Goal: Task Accomplishment & Management: Complete application form

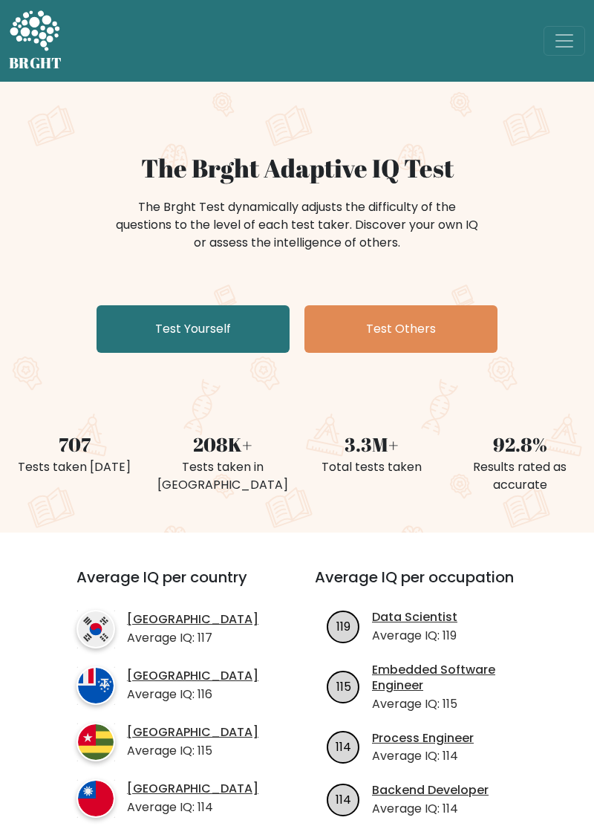
click at [220, 312] on link "Test Yourself" at bounding box center [193, 329] width 193 height 48
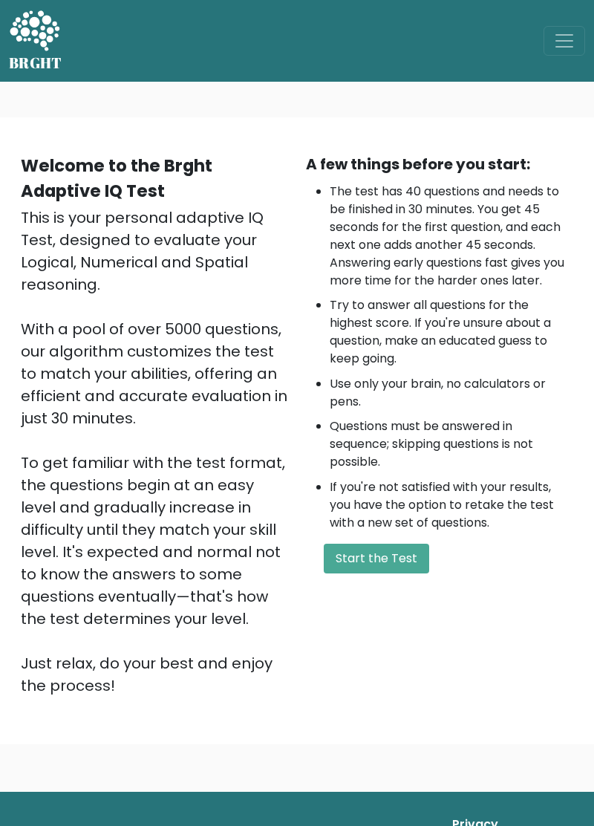
click at [347, 563] on button "Start the Test" at bounding box center [376, 558] width 105 height 30
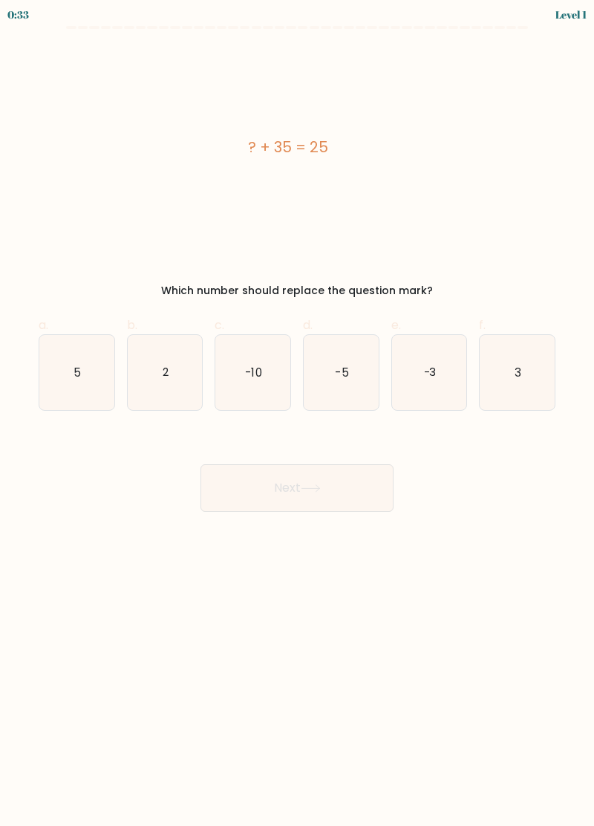
click at [266, 378] on icon "-10" at bounding box center [252, 372] width 75 height 75
click at [297, 413] on input "c. -10" at bounding box center [297, 418] width 1 height 10
radio input "true"
click at [307, 491] on button "Next" at bounding box center [296, 488] width 193 height 48
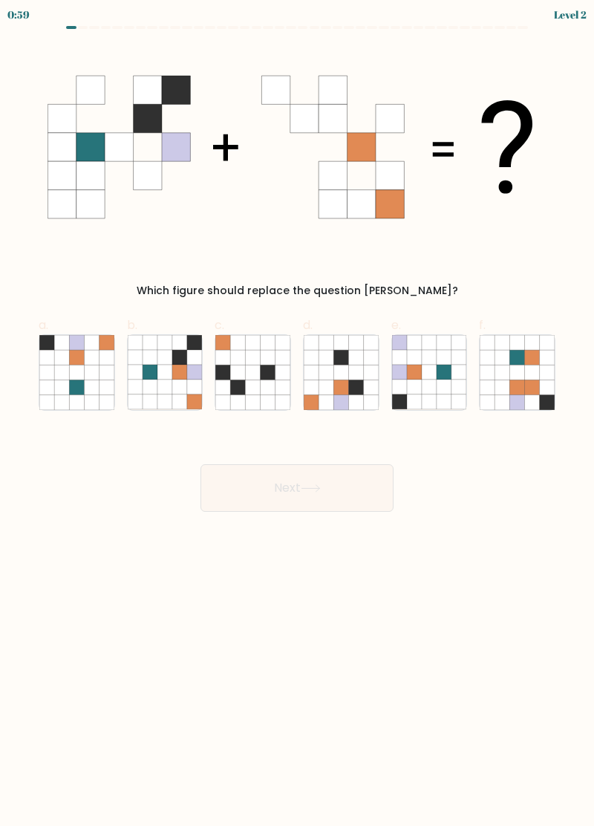
click at [142, 385] on icon at bounding box center [135, 386] width 15 height 15
click at [297, 413] on input "b." at bounding box center [297, 418] width 1 height 10
radio input "true"
click at [286, 470] on button "Next" at bounding box center [296, 488] width 193 height 48
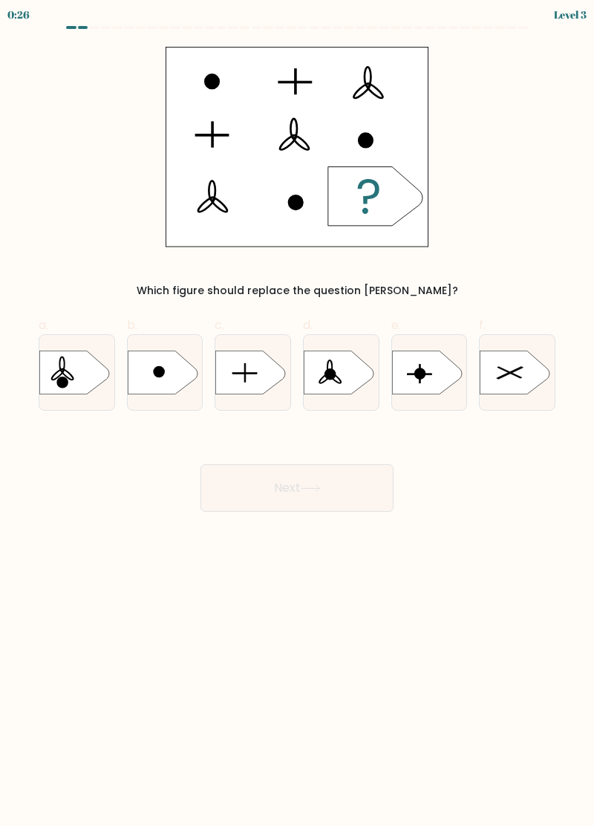
click at [249, 376] on icon at bounding box center [251, 372] width 70 height 44
click at [297, 413] on input "c." at bounding box center [297, 418] width 1 height 10
radio input "true"
click at [321, 484] on icon at bounding box center [311, 488] width 20 height 8
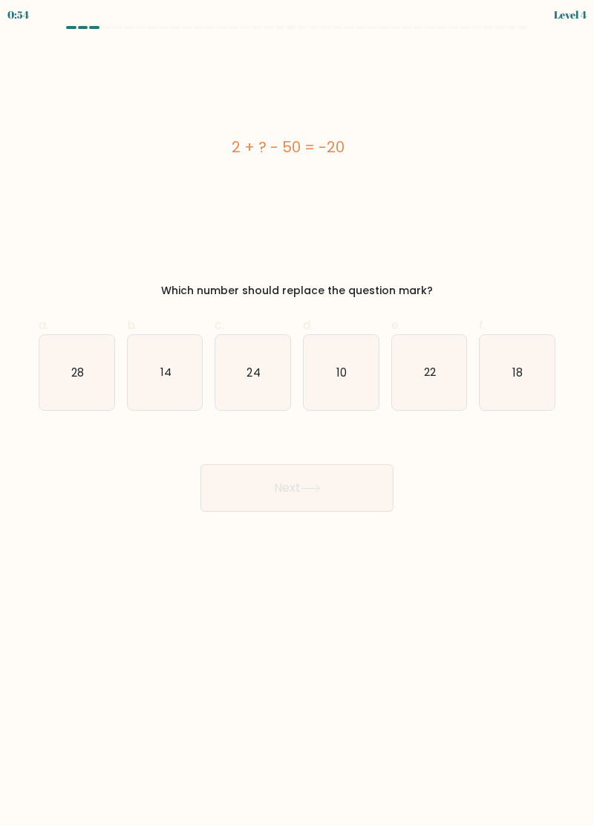
click at [517, 381] on icon "18" at bounding box center [517, 372] width 75 height 75
click at [298, 413] on input "f. 18" at bounding box center [297, 418] width 1 height 10
radio input "true"
click at [350, 494] on button "Next" at bounding box center [296, 488] width 193 height 48
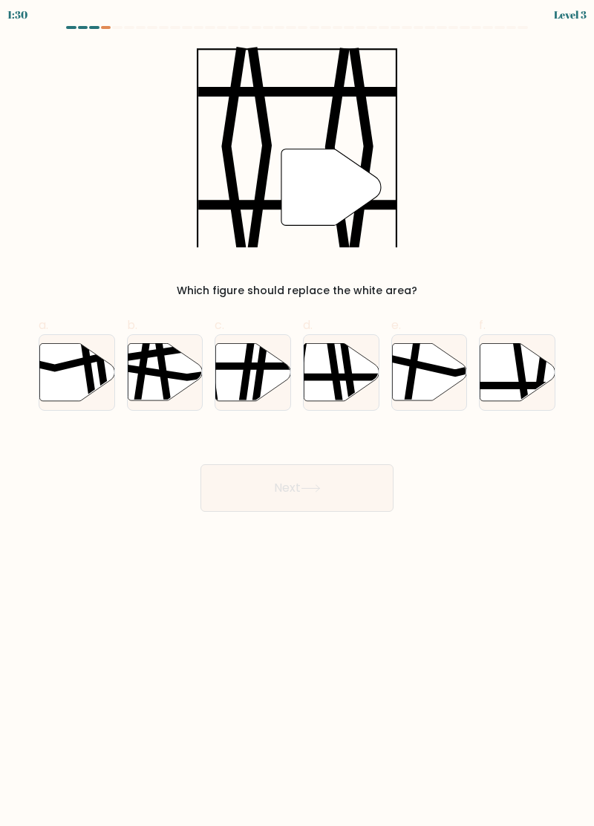
click at [530, 368] on icon at bounding box center [517, 371] width 75 height 57
click at [298, 413] on input "f." at bounding box center [297, 418] width 1 height 10
radio input "true"
click at [355, 497] on button "Next" at bounding box center [296, 488] width 193 height 48
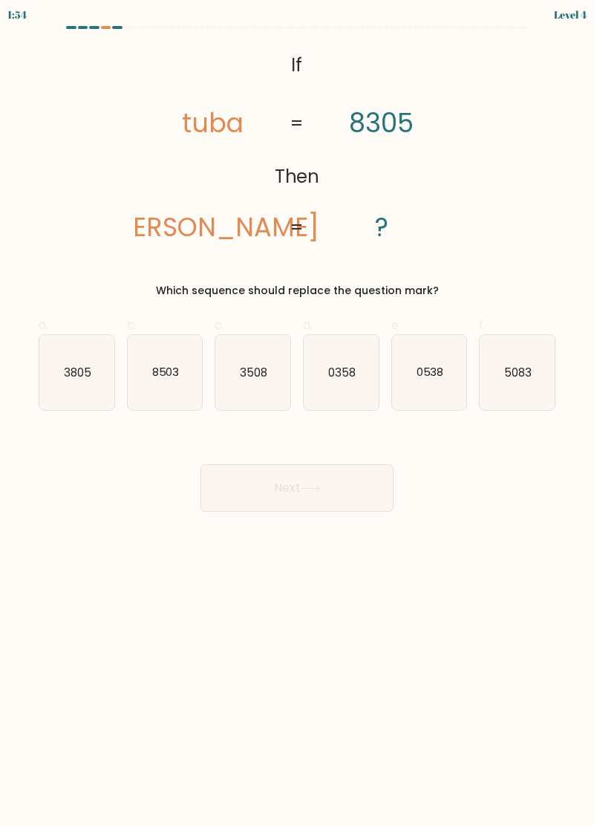
click at [153, 388] on icon "8503" at bounding box center [165, 372] width 75 height 75
click at [297, 413] on input "b. 8503" at bounding box center [297, 418] width 1 height 10
radio input "true"
click at [352, 484] on button "Next" at bounding box center [296, 488] width 193 height 48
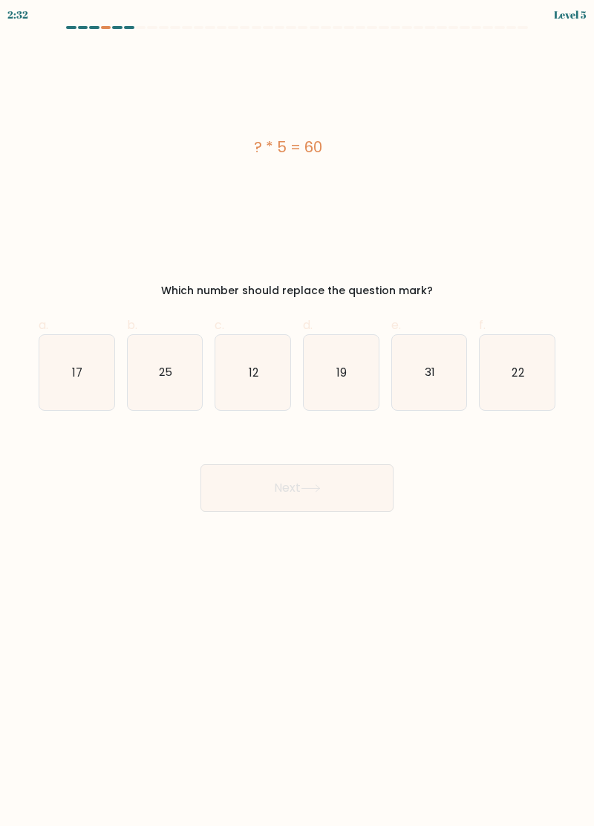
click at [432, 355] on icon "31" at bounding box center [429, 372] width 75 height 75
click at [298, 413] on input "e. 31" at bounding box center [297, 418] width 1 height 10
radio input "true"
click at [253, 385] on icon "12" at bounding box center [252, 372] width 75 height 75
click at [297, 413] on input "c. 12" at bounding box center [297, 418] width 1 height 10
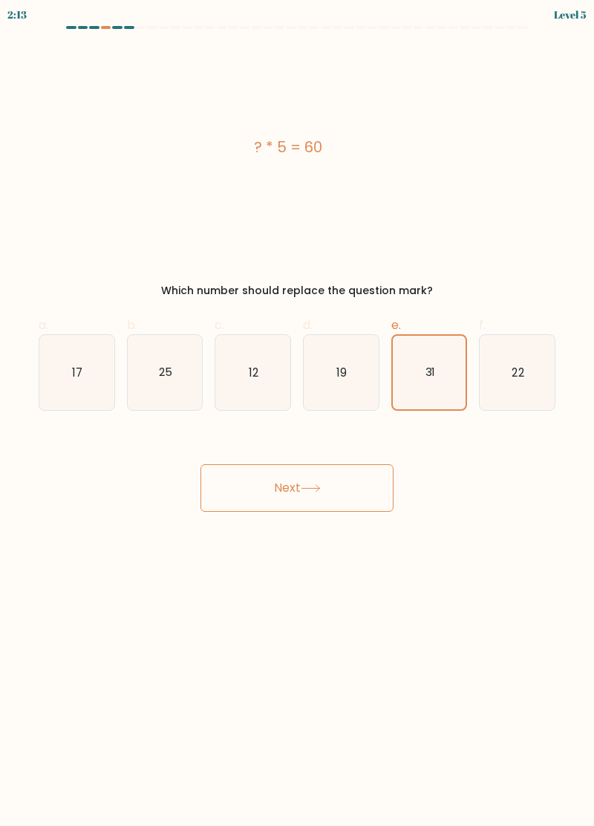
radio input "true"
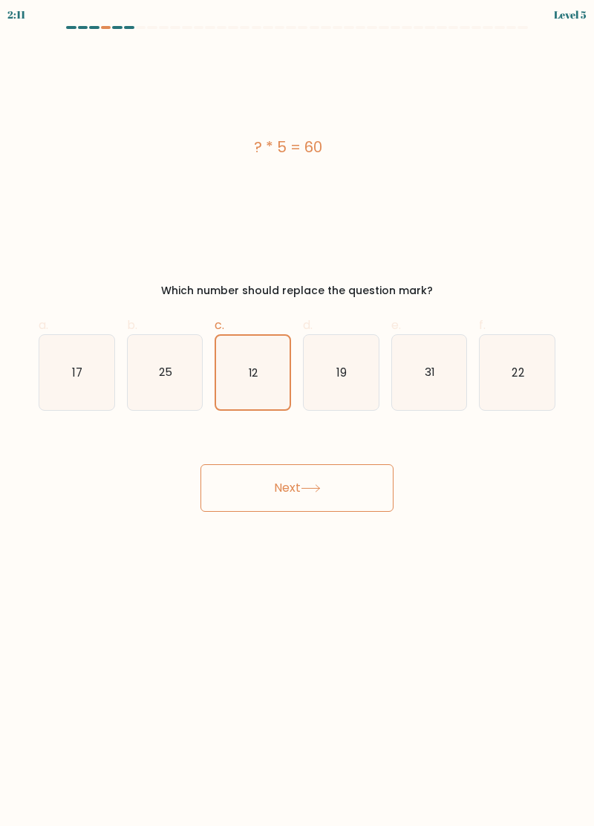
click at [350, 497] on button "Next" at bounding box center [296, 488] width 193 height 48
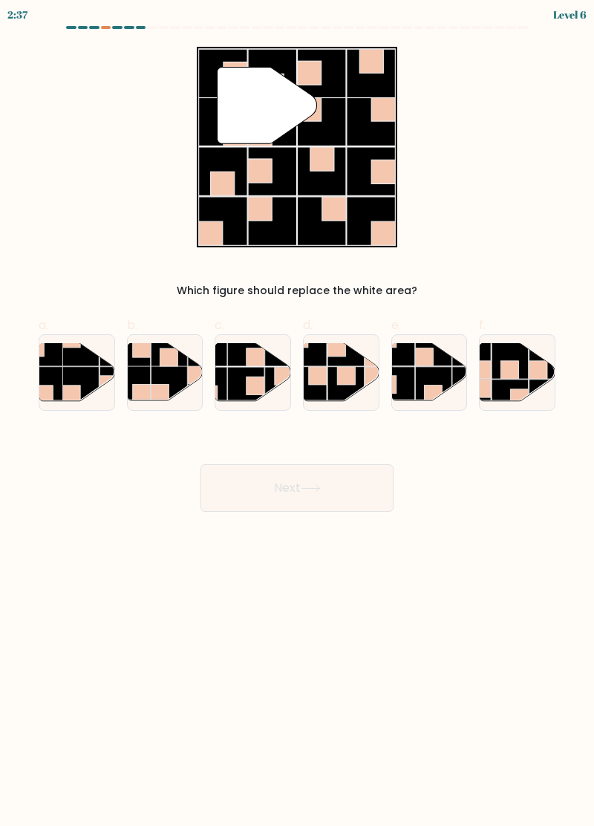
click at [331, 361] on rect at bounding box center [345, 348] width 36 height 36
click at [298, 413] on input "d." at bounding box center [297, 418] width 1 height 10
radio input "true"
click at [263, 365] on rect at bounding box center [255, 357] width 18 height 18
click at [297, 413] on input "c." at bounding box center [297, 418] width 1 height 10
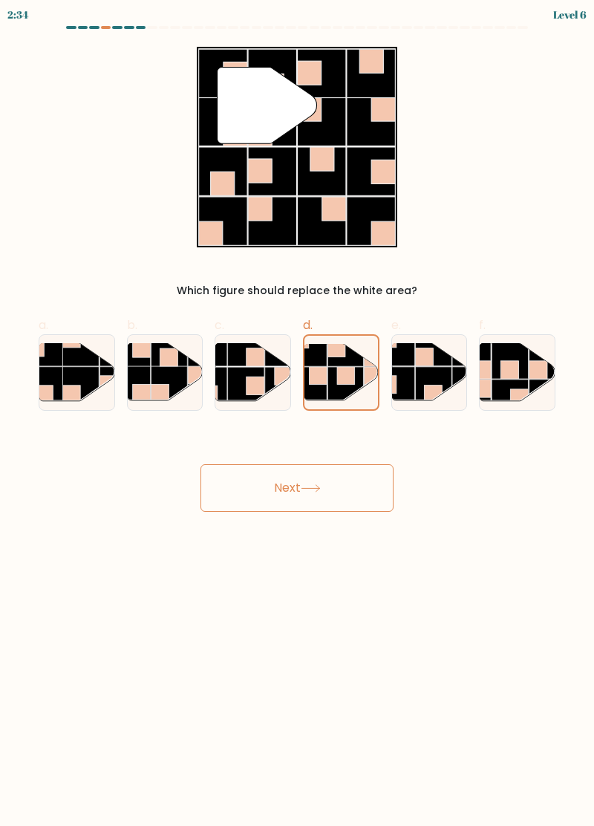
radio input "true"
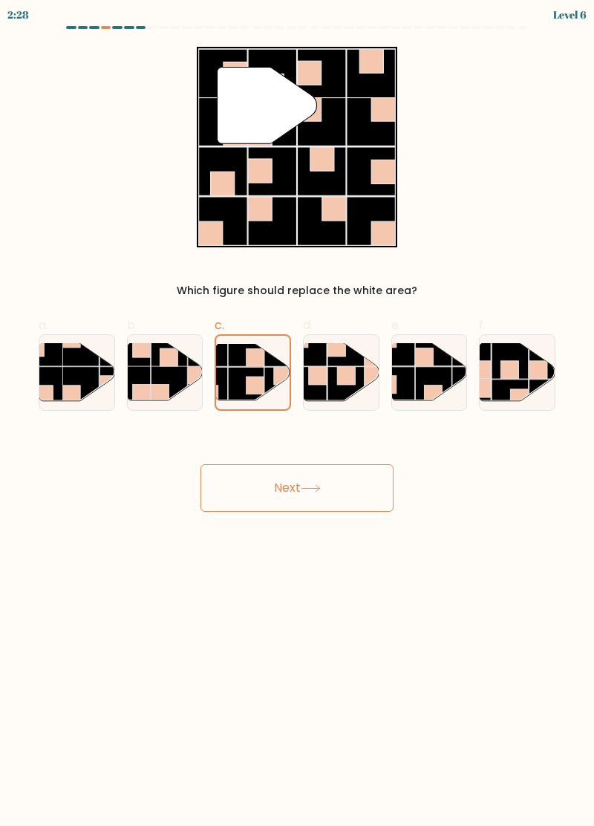
click at [172, 366] on rect at bounding box center [169, 357] width 18 height 18
click at [297, 413] on input "b." at bounding box center [297, 418] width 1 height 10
radio input "true"
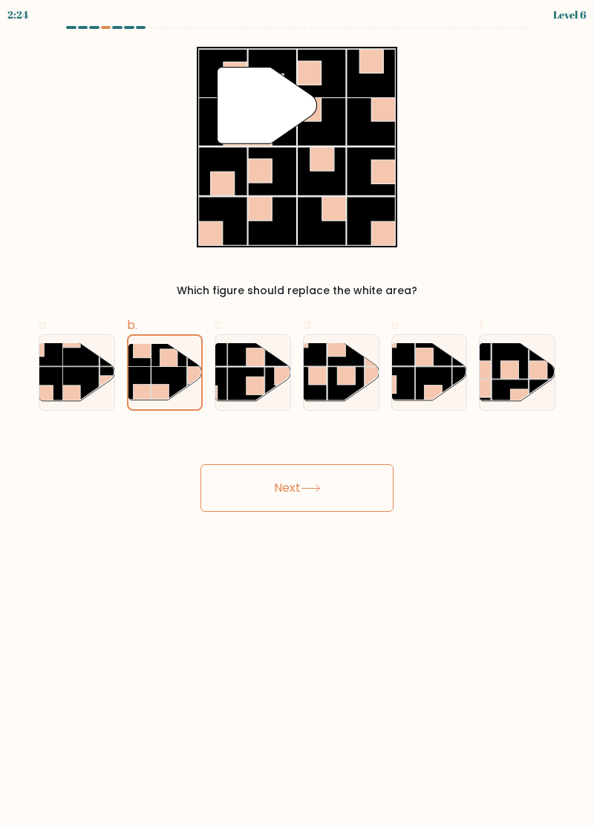
click at [344, 489] on button "Next" at bounding box center [296, 488] width 193 height 48
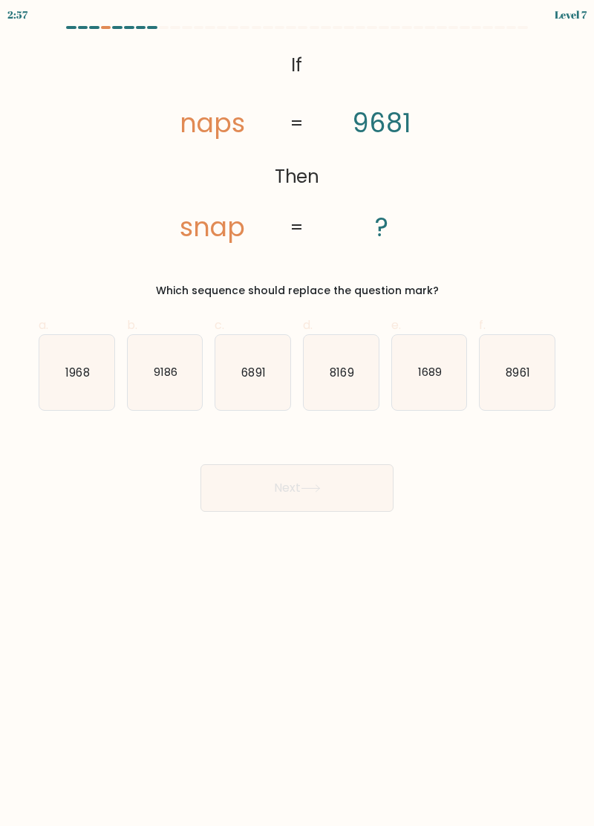
click at [67, 376] on text "1968" at bounding box center [77, 372] width 24 height 16
click at [297, 413] on input "a. 1968" at bounding box center [297, 418] width 1 height 10
radio input "true"
click at [338, 496] on button "Next" at bounding box center [296, 488] width 193 height 48
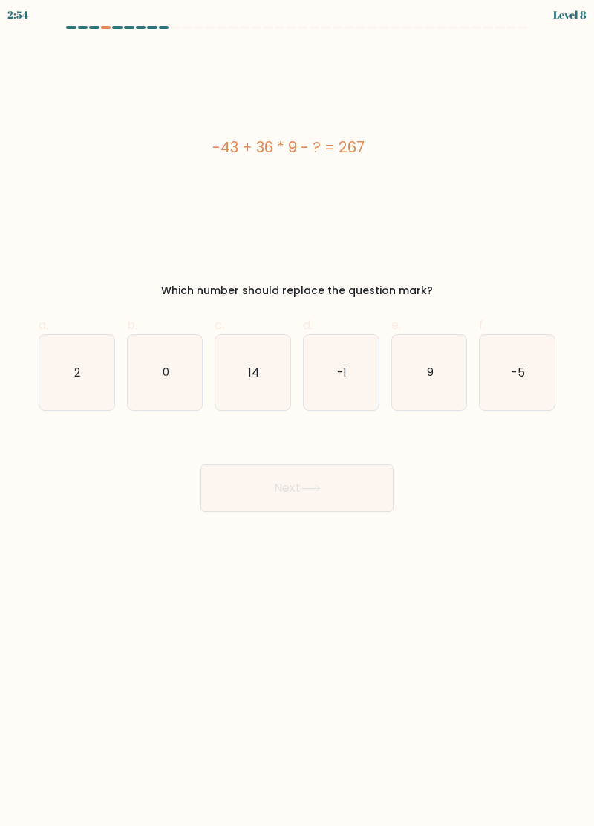
click at [336, 486] on button "Next" at bounding box center [296, 488] width 193 height 48
